Goal: Task Accomplishment & Management: Manage account settings

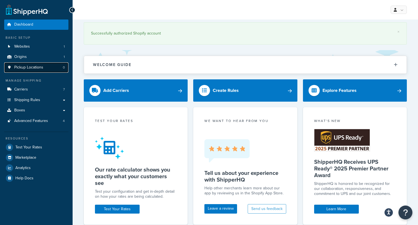
click at [30, 67] on span "Pickup Locations" at bounding box center [28, 67] width 29 height 5
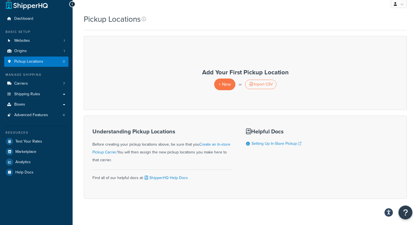
scroll to position [6, 0]
click at [59, 117] on link "Advanced Features 4" at bounding box center [36, 115] width 64 height 10
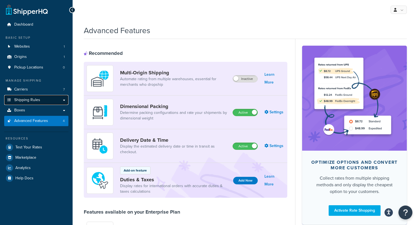
click at [36, 100] on span "Shipping Rules" at bounding box center [27, 100] width 26 height 5
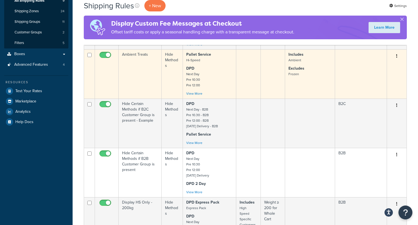
scroll to position [112, 0]
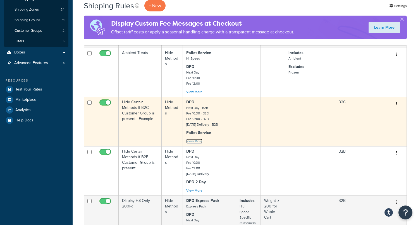
click at [199, 141] on link "View More" at bounding box center [194, 141] width 16 height 5
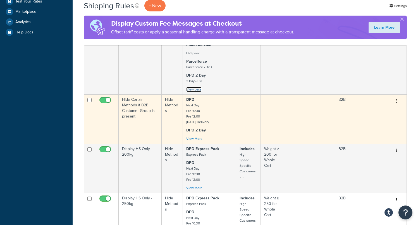
scroll to position [209, 0]
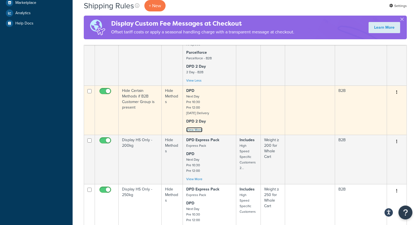
click at [199, 132] on link "View More" at bounding box center [194, 129] width 16 height 5
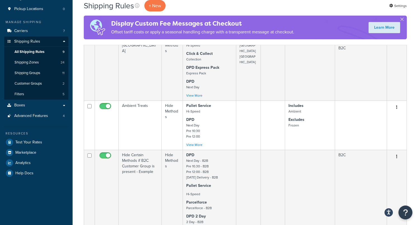
scroll to position [0, 0]
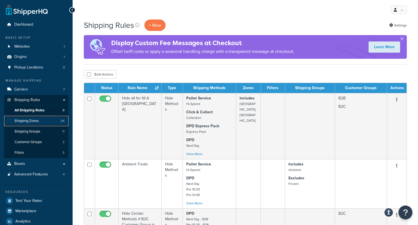
click at [38, 123] on span "Shipping Zones" at bounding box center [27, 121] width 24 height 5
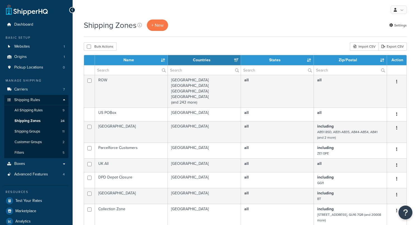
select select "15"
click at [36, 132] on span "Shipping Groups" at bounding box center [28, 131] width 26 height 5
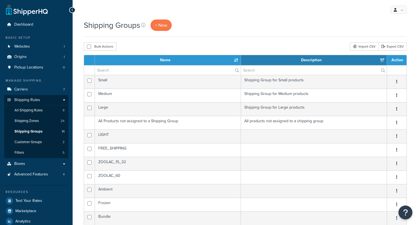
select select "15"
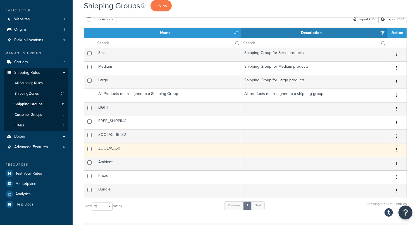
scroll to position [18, 0]
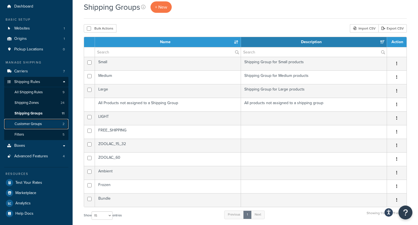
click at [30, 124] on span "Customer Groups" at bounding box center [28, 124] width 27 height 5
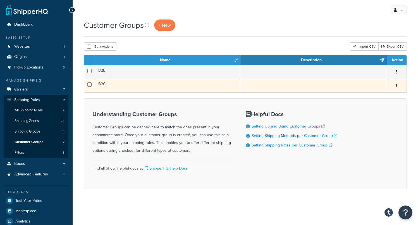
click at [396, 86] on icon "button" at bounding box center [396, 86] width 1 height 4
click at [377, 95] on link "Edit" at bounding box center [374, 97] width 44 height 11
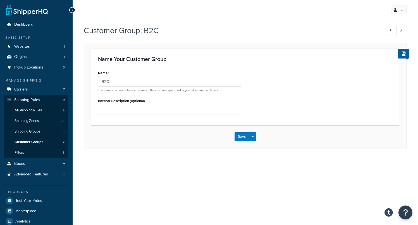
click at [73, 9] on icon at bounding box center [72, 10] width 3 height 4
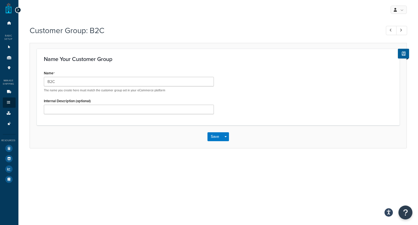
click at [17, 10] on icon at bounding box center [18, 10] width 3 height 4
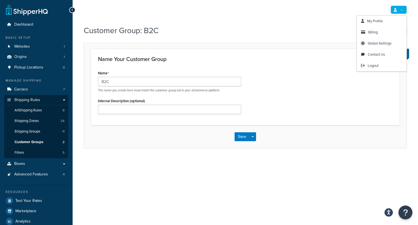
click at [257, 21] on div "My Profile Billing Global Settings Contact Us Logout Customer Group: B2C Name Y…" at bounding box center [245, 122] width 345 height 244
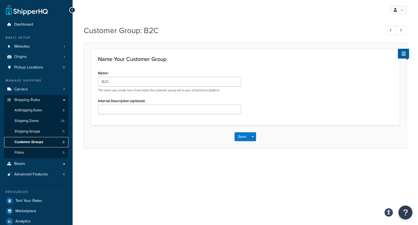
click at [25, 143] on span "Customer Groups" at bounding box center [29, 142] width 29 height 5
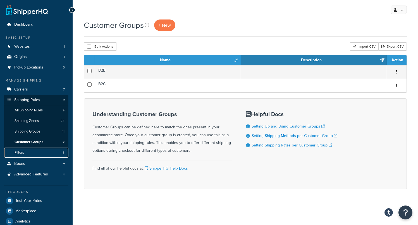
click at [20, 153] on span "Filters" at bounding box center [19, 153] width 9 height 5
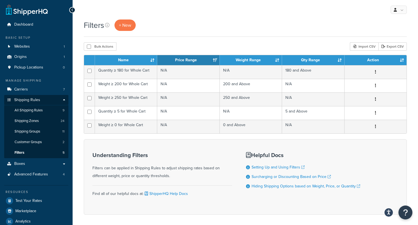
scroll to position [1, 0]
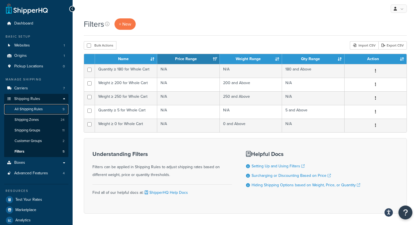
click at [37, 110] on span "All Shipping Rules" at bounding box center [29, 109] width 28 height 5
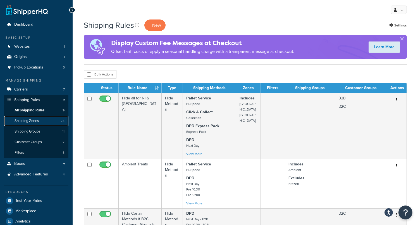
click at [35, 120] on span "Shipping Zones" at bounding box center [27, 121] width 24 height 5
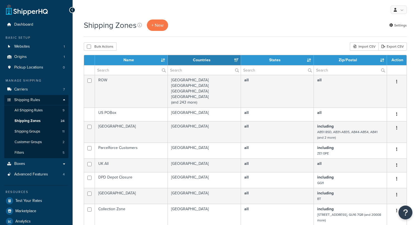
select select "15"
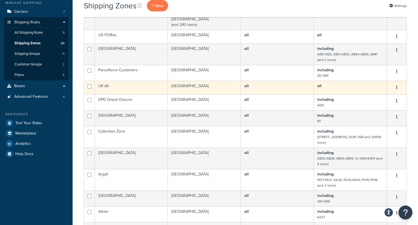
scroll to position [82, 0]
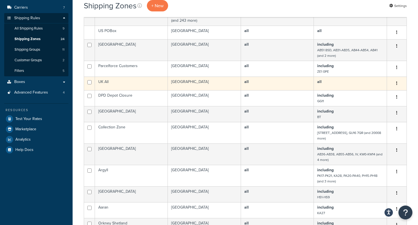
click at [397, 84] on button "button" at bounding box center [397, 83] width 8 height 9
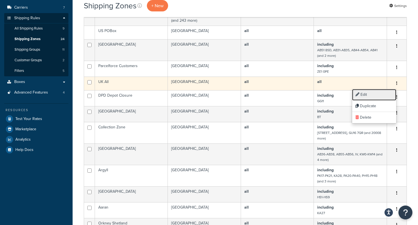
click at [369, 95] on link "Edit" at bounding box center [374, 94] width 44 height 11
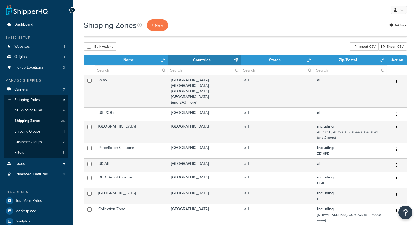
select select "15"
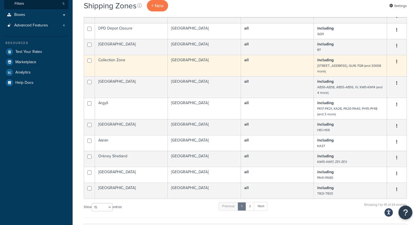
scroll to position [158, 0]
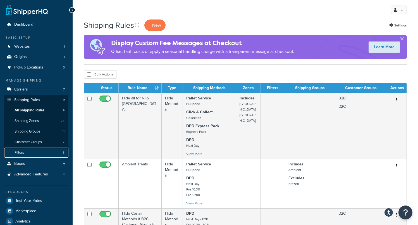
click at [33, 153] on link "Filters 5" at bounding box center [36, 153] width 64 height 10
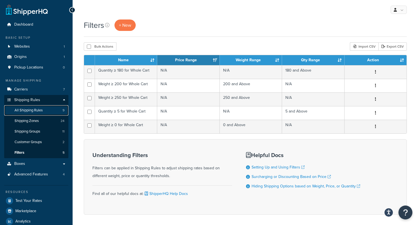
click at [32, 112] on span "All Shipping Rules" at bounding box center [29, 110] width 28 height 5
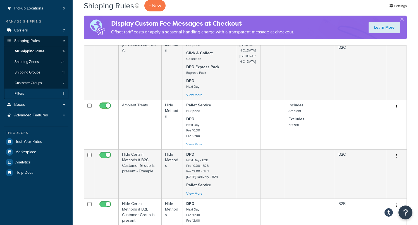
scroll to position [66, 0]
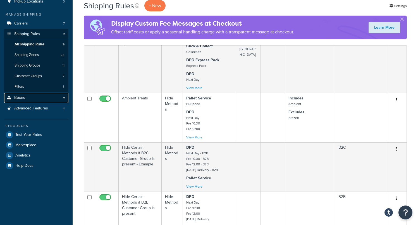
click at [62, 99] on link "Boxes" at bounding box center [36, 98] width 64 height 10
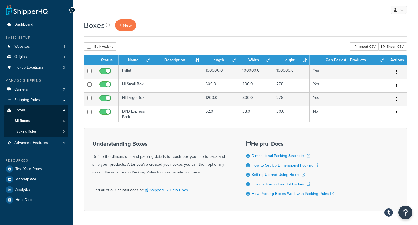
scroll to position [20, 0]
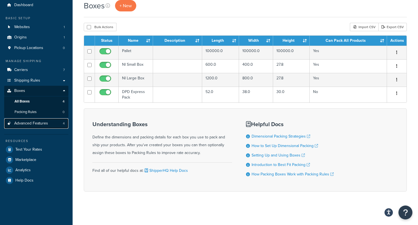
click at [32, 123] on span "Advanced Features" at bounding box center [31, 123] width 34 height 5
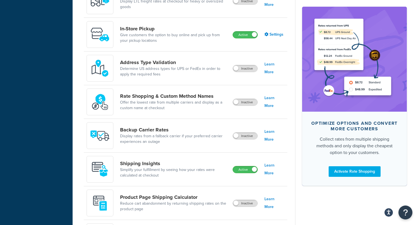
scroll to position [227, 0]
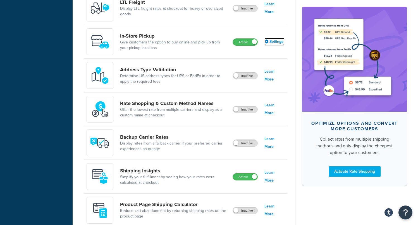
click at [278, 41] on link "Settings" at bounding box center [274, 42] width 20 height 8
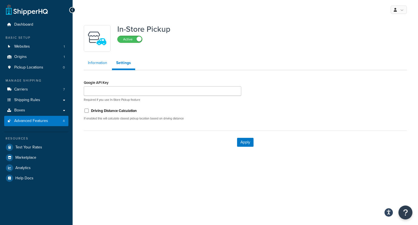
click at [98, 64] on link "Information" at bounding box center [98, 62] width 28 height 11
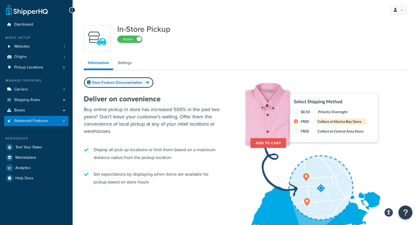
click at [127, 83] on link "View Feature Documentation" at bounding box center [119, 82] width 70 height 11
click at [134, 82] on link "View Feature Documentation" at bounding box center [119, 82] width 70 height 11
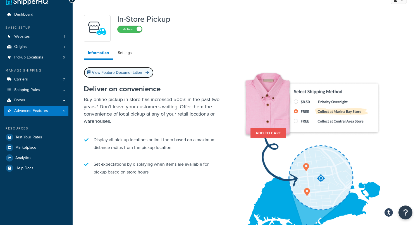
scroll to position [9, 0]
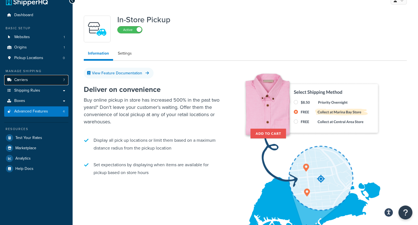
click at [27, 81] on span "Carriers" at bounding box center [21, 80] width 14 height 5
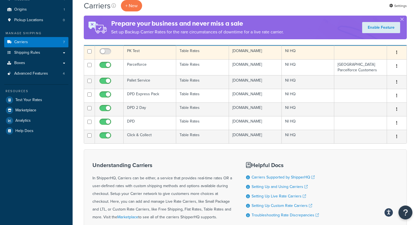
scroll to position [50, 0]
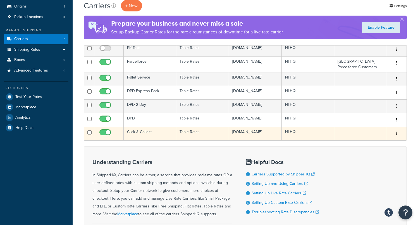
click at [397, 133] on icon "button" at bounding box center [396, 134] width 1 height 4
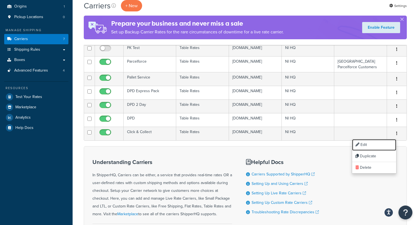
click at [371, 145] on link "Edit" at bounding box center [374, 144] width 44 height 11
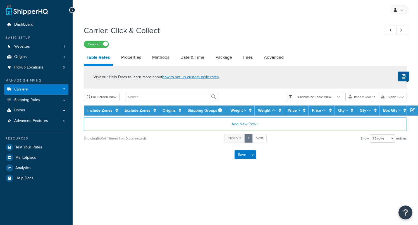
select select "25"
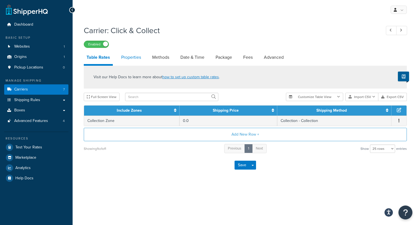
click at [132, 60] on link "Properties" at bounding box center [130, 57] width 25 height 13
select select "HIGHEST"
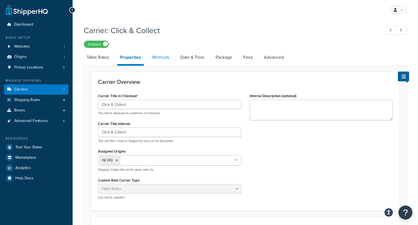
click at [161, 60] on link "Methods" at bounding box center [160, 57] width 23 height 13
select select "25"
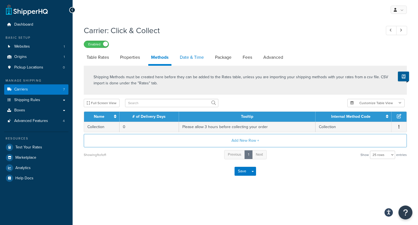
click at [193, 60] on link "Date & Time" at bounding box center [192, 57] width 30 height 13
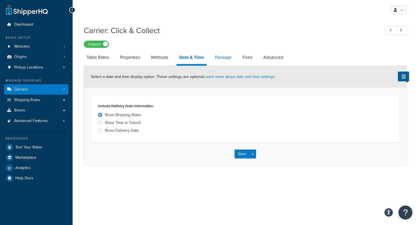
click at [224, 58] on link "Package" at bounding box center [223, 57] width 22 height 13
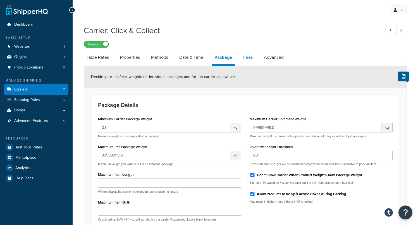
click at [246, 57] on link "Fees" at bounding box center [247, 57] width 15 height 13
select select "AFTER"
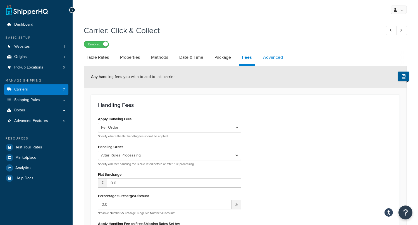
click at [270, 59] on link "Advanced" at bounding box center [272, 57] width 25 height 13
select select "false"
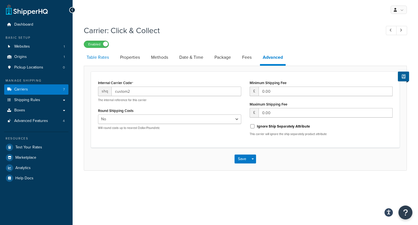
click at [93, 59] on link "Table Rates" at bounding box center [98, 57] width 28 height 13
select select "25"
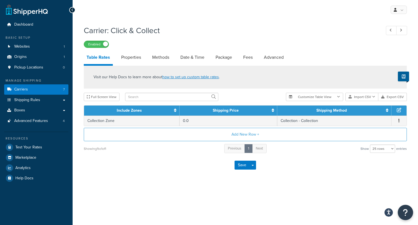
click at [403, 212] on icon "Open Resource Center" at bounding box center [405, 213] width 5 height 8
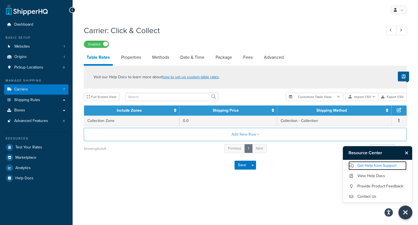
click at [385, 166] on link "Get Help from Support" at bounding box center [377, 166] width 58 height 9
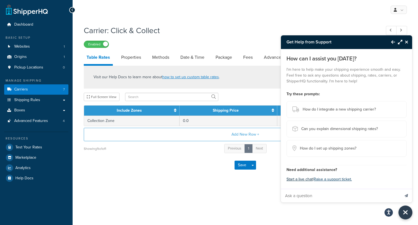
click at [296, 181] on button "Start a live chat" at bounding box center [299, 180] width 26 height 8
